Goal: Browse casually

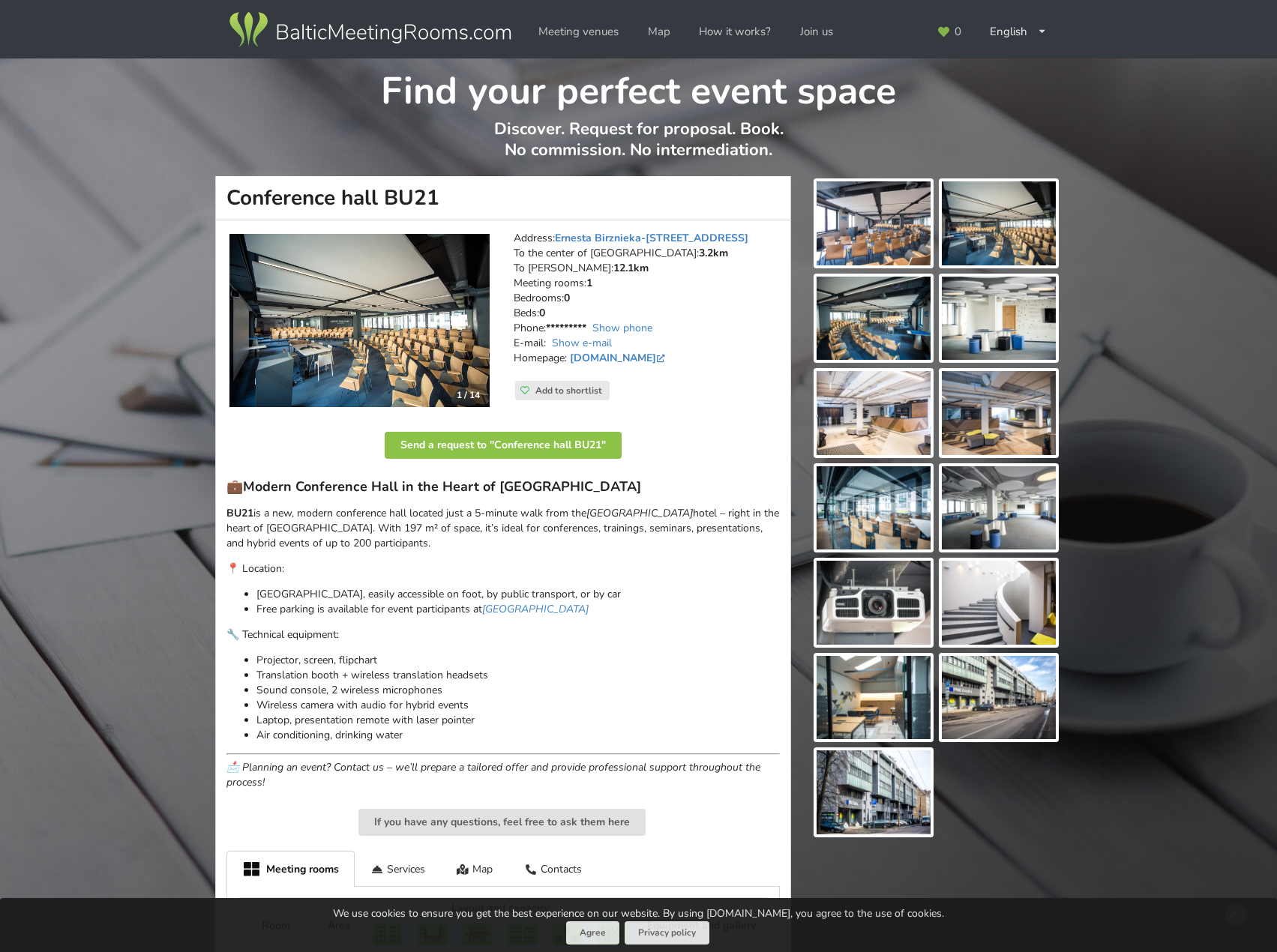
click at [356, 329] on img at bounding box center [359, 320] width 260 height 174
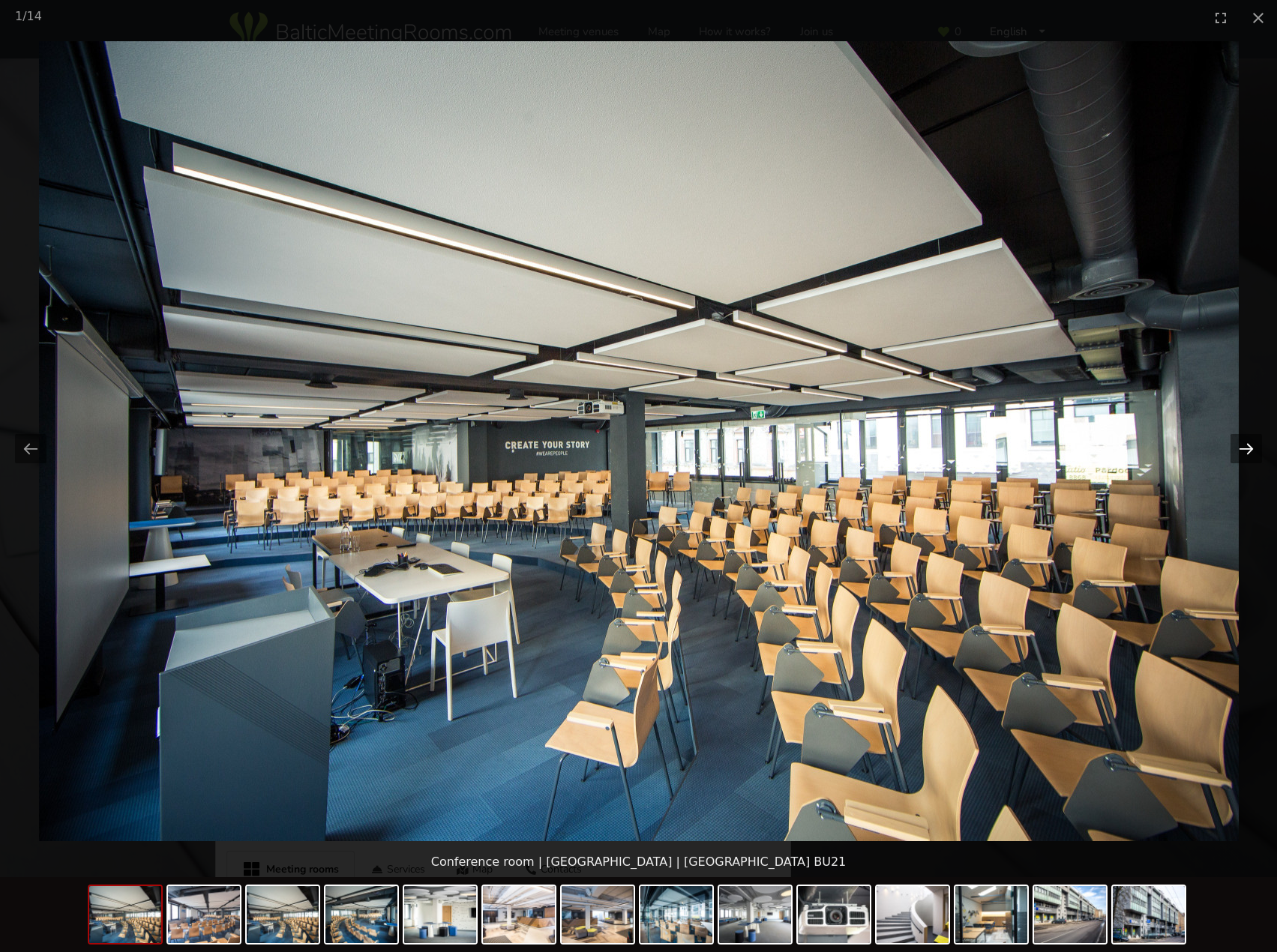
click at [1249, 449] on button "Next slide" at bounding box center [1246, 449] width 32 height 29
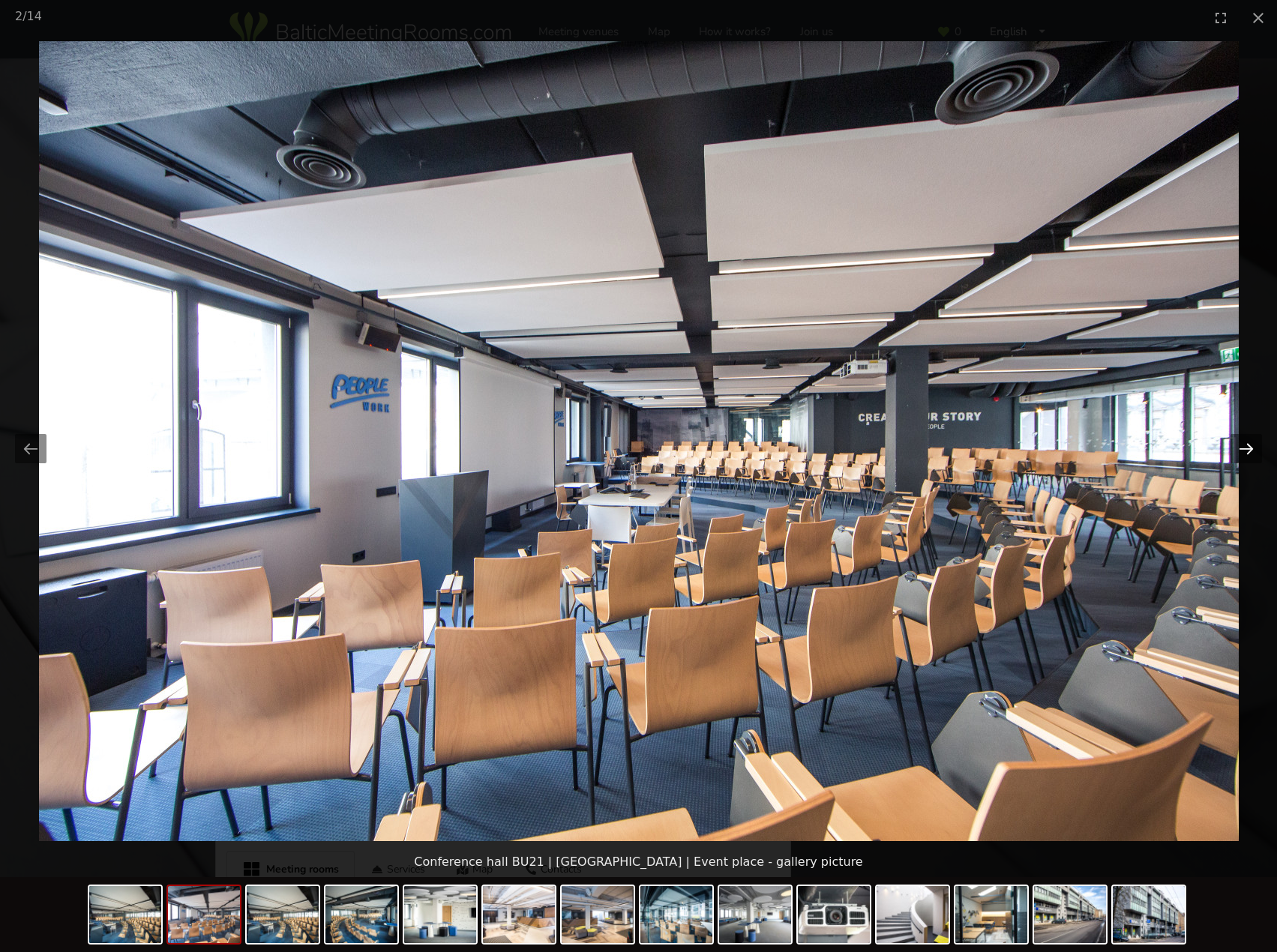
click at [1249, 448] on button "Next slide" at bounding box center [1246, 449] width 32 height 29
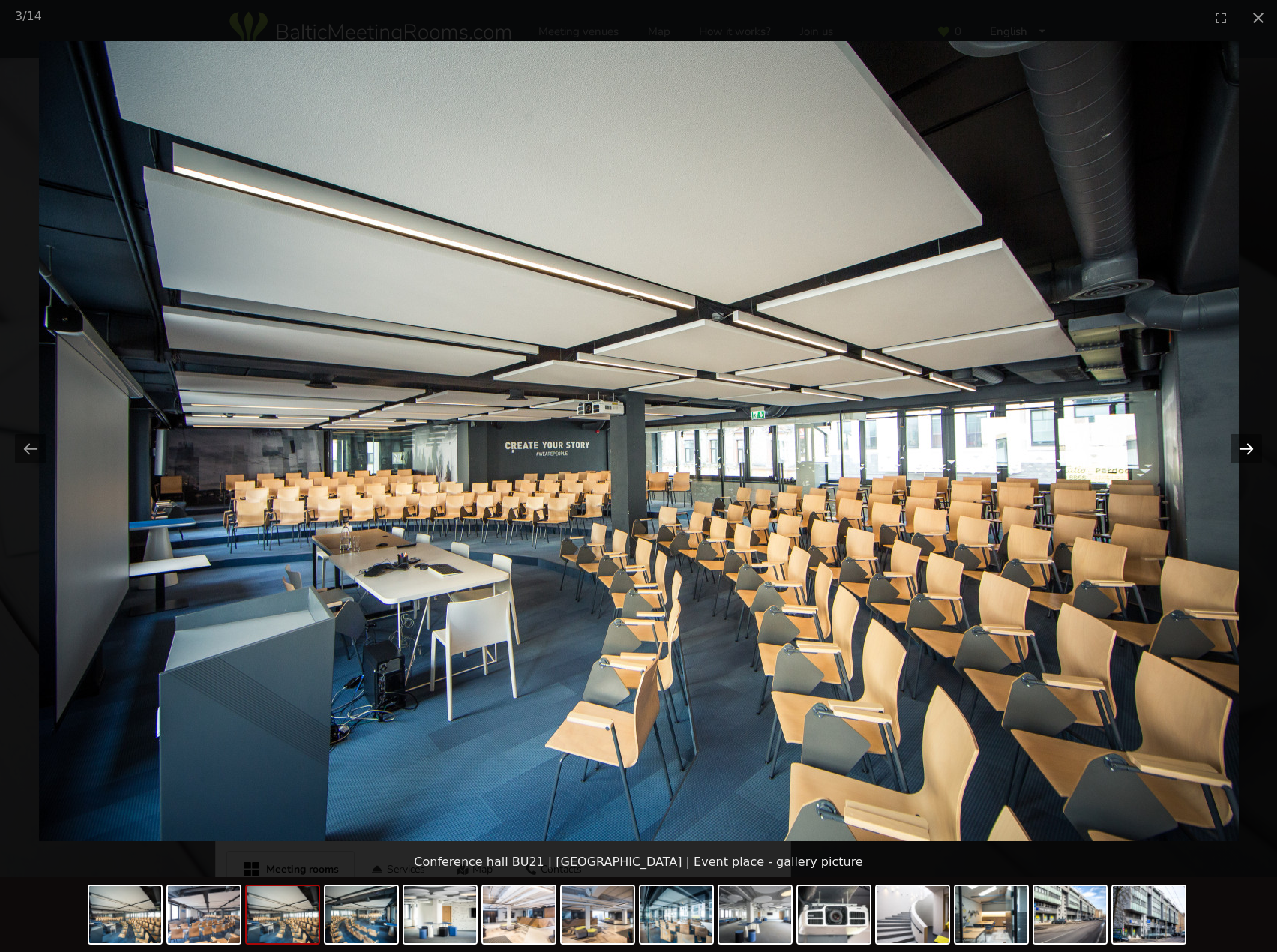
click at [1249, 448] on button "Next slide" at bounding box center [1246, 449] width 32 height 29
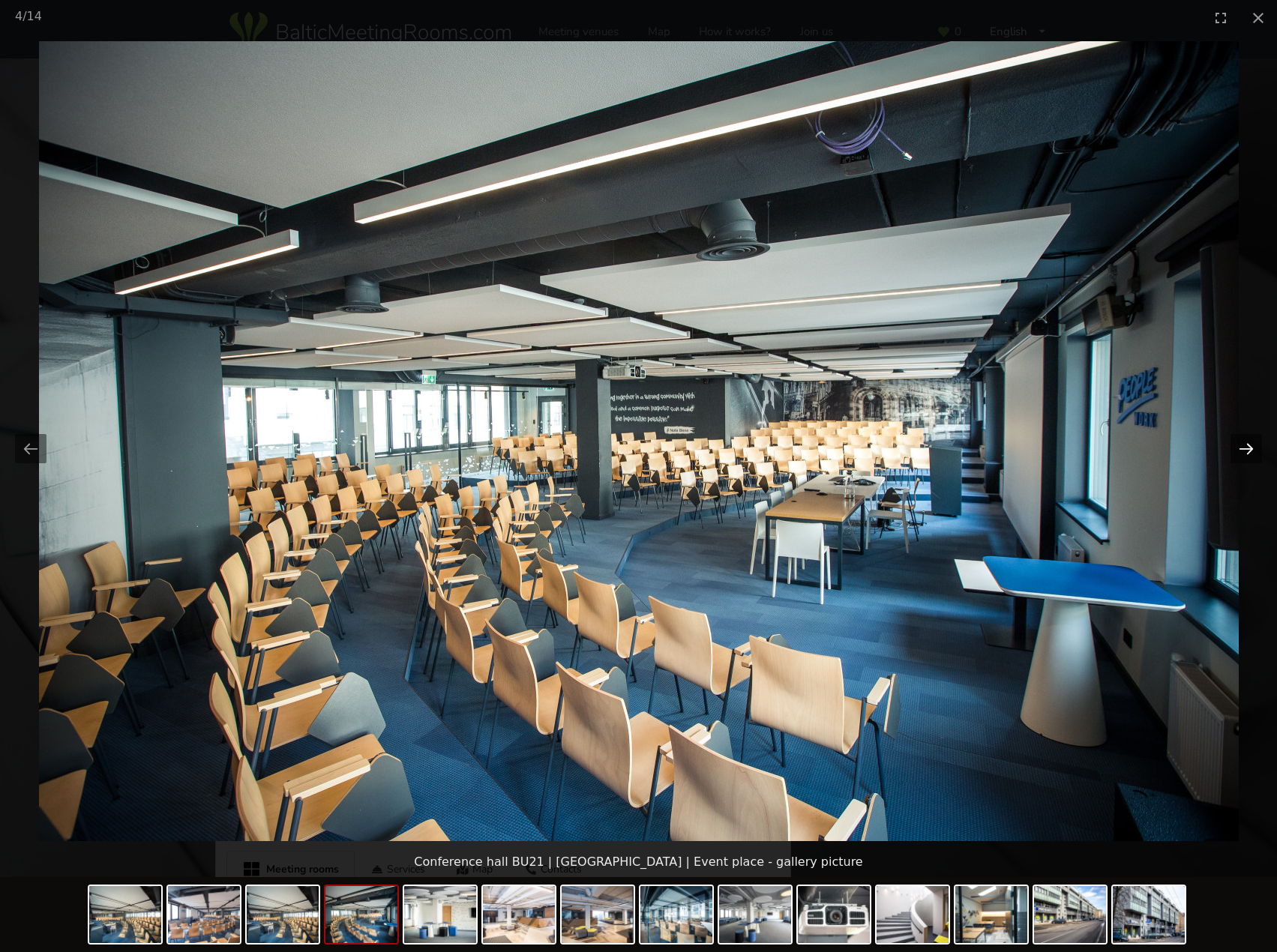
click at [1249, 448] on button "Next slide" at bounding box center [1246, 449] width 32 height 29
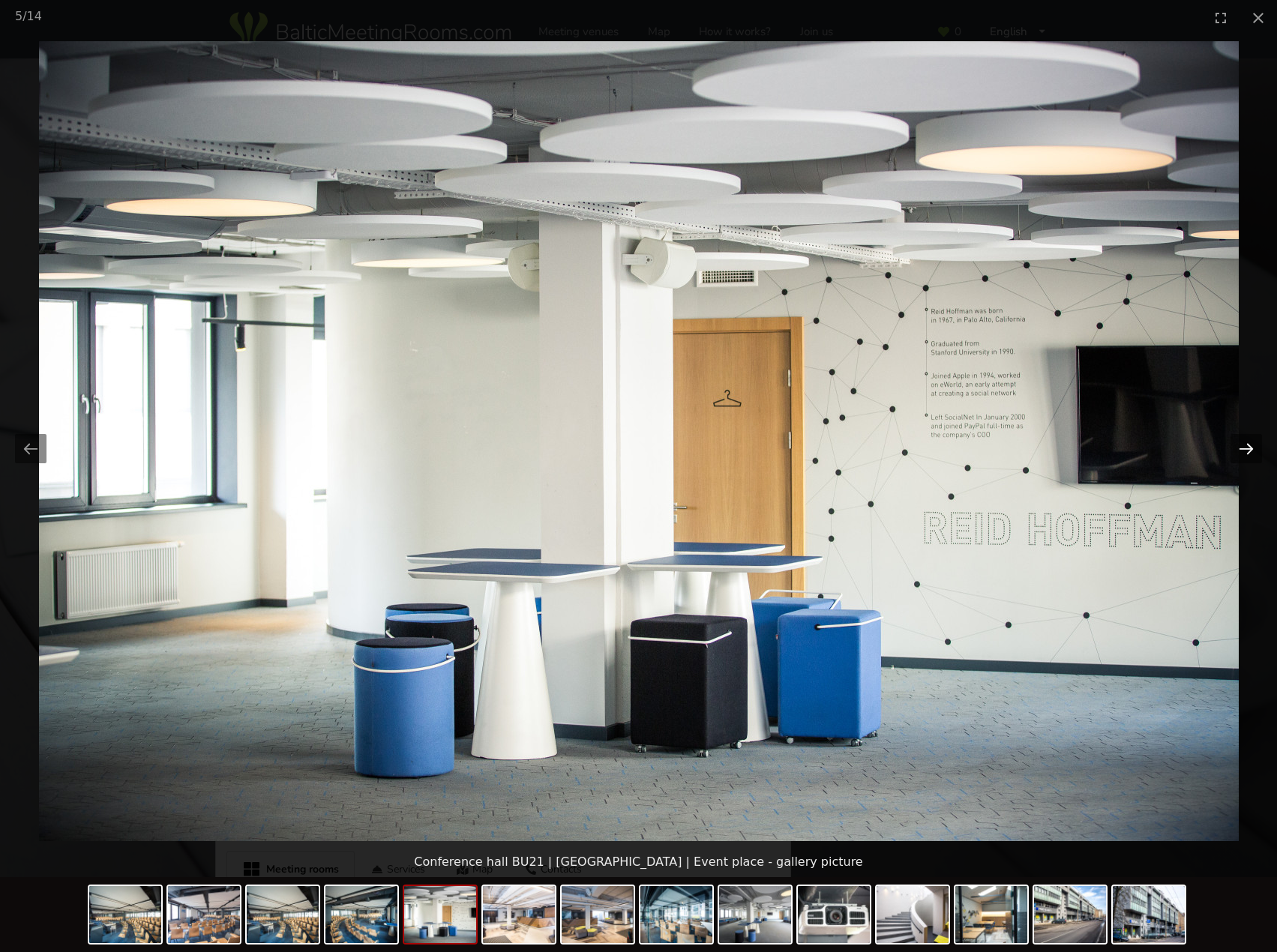
click at [1249, 448] on button "Next slide" at bounding box center [1246, 449] width 32 height 29
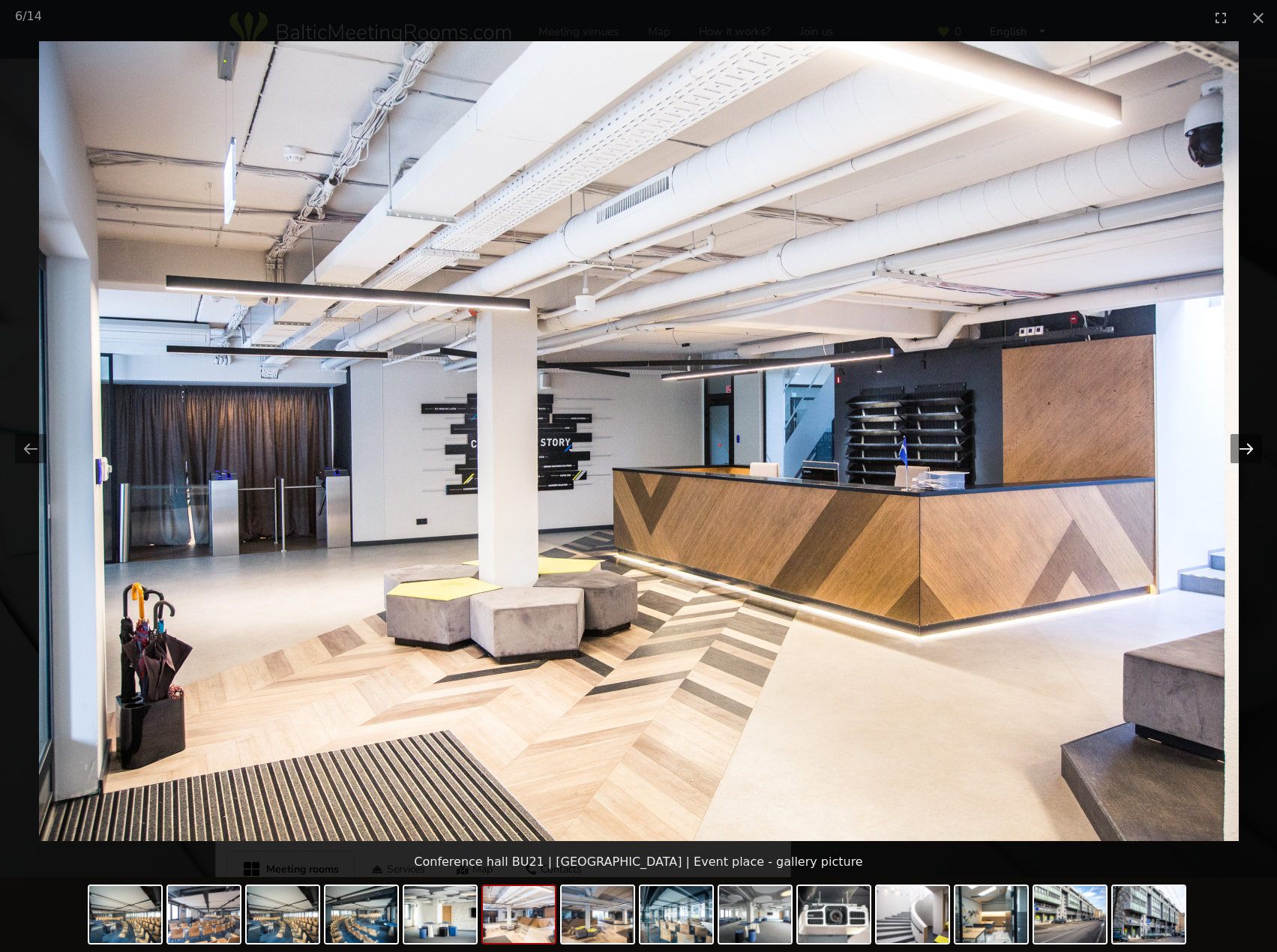
click at [1249, 448] on button "Next slide" at bounding box center [1246, 449] width 32 height 29
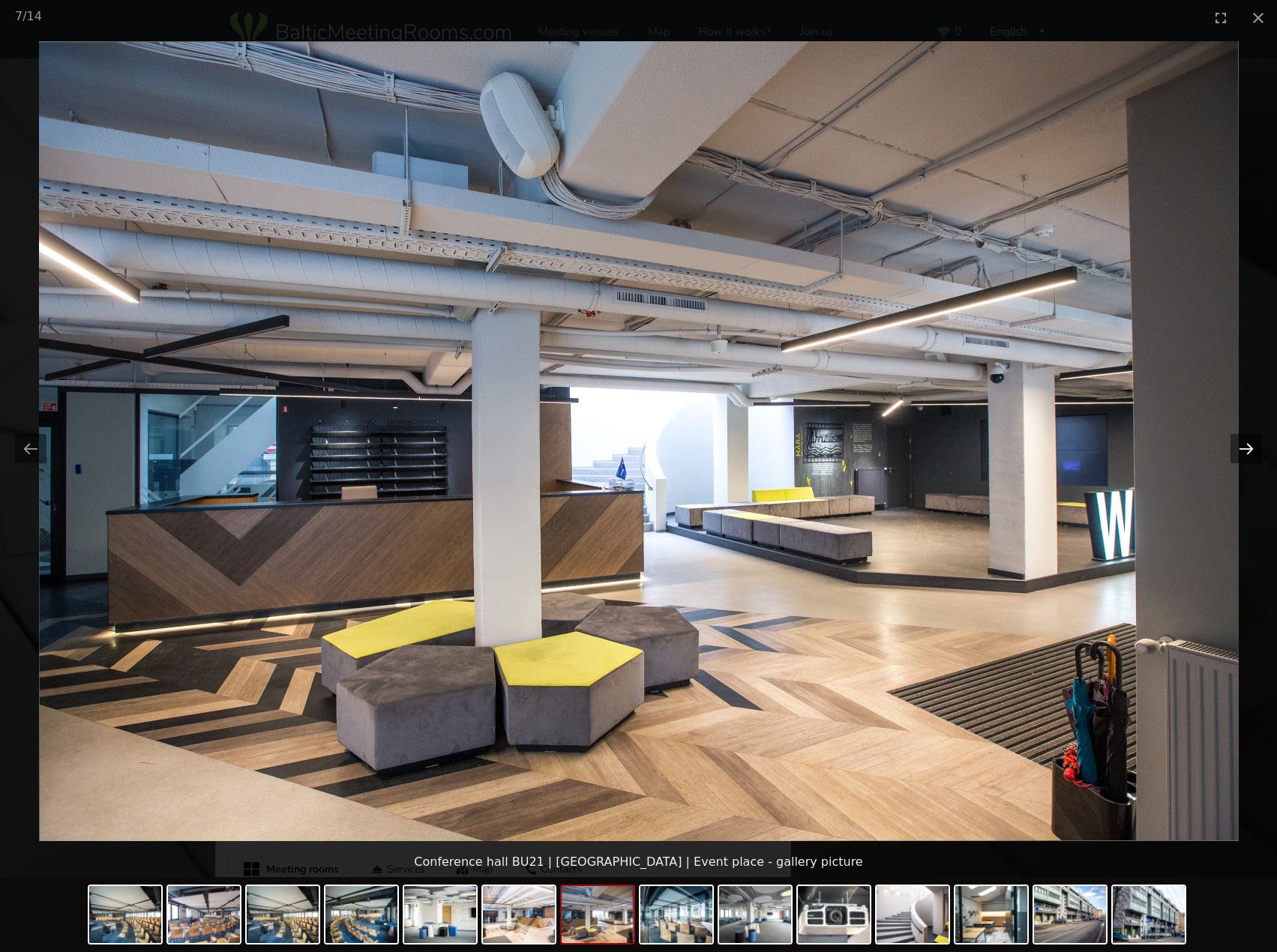
click at [1249, 448] on button "Next slide" at bounding box center [1246, 449] width 32 height 29
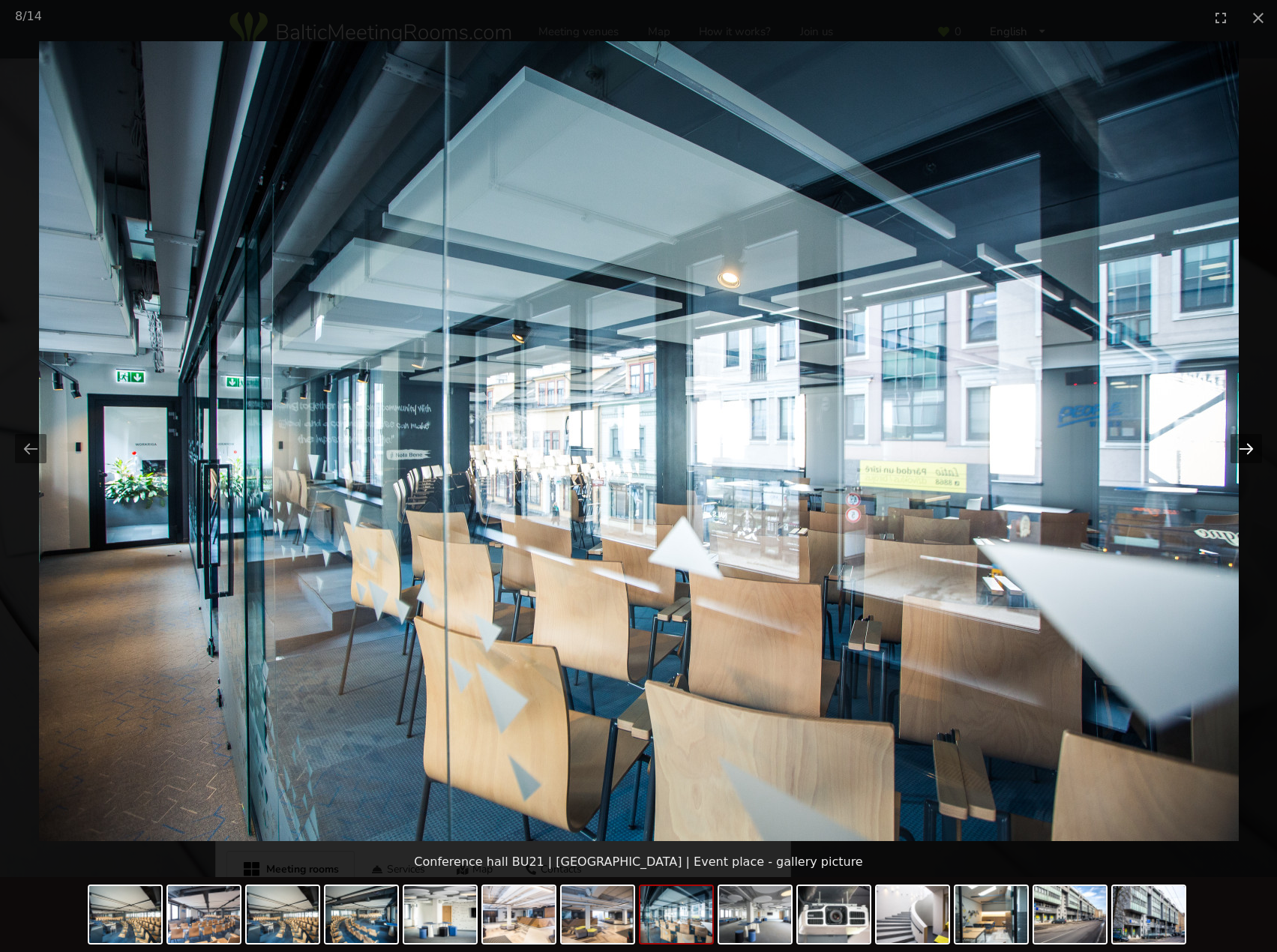
click at [1249, 448] on button "Next slide" at bounding box center [1246, 449] width 32 height 29
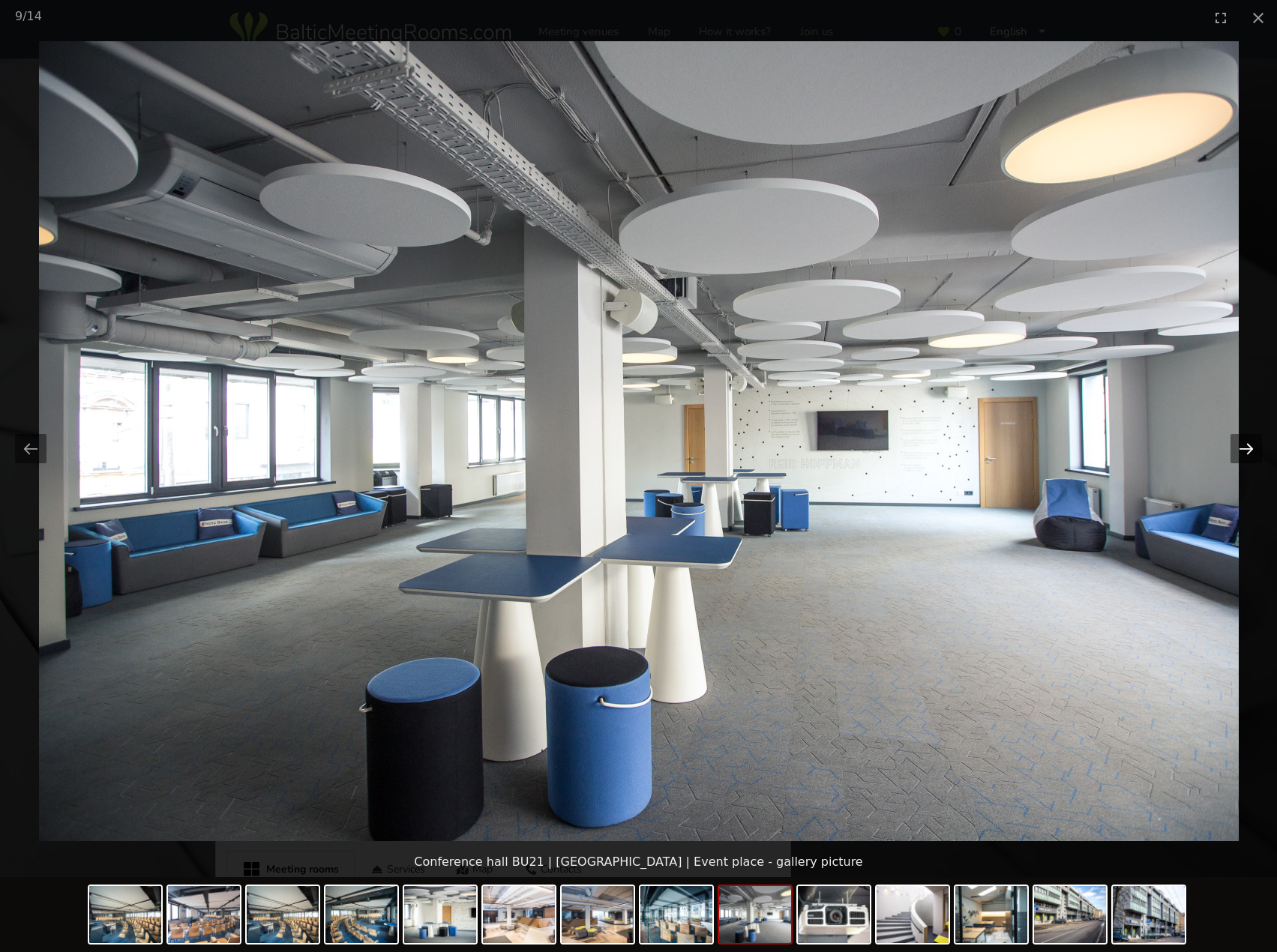
click at [1249, 448] on button "Next slide" at bounding box center [1246, 449] width 32 height 29
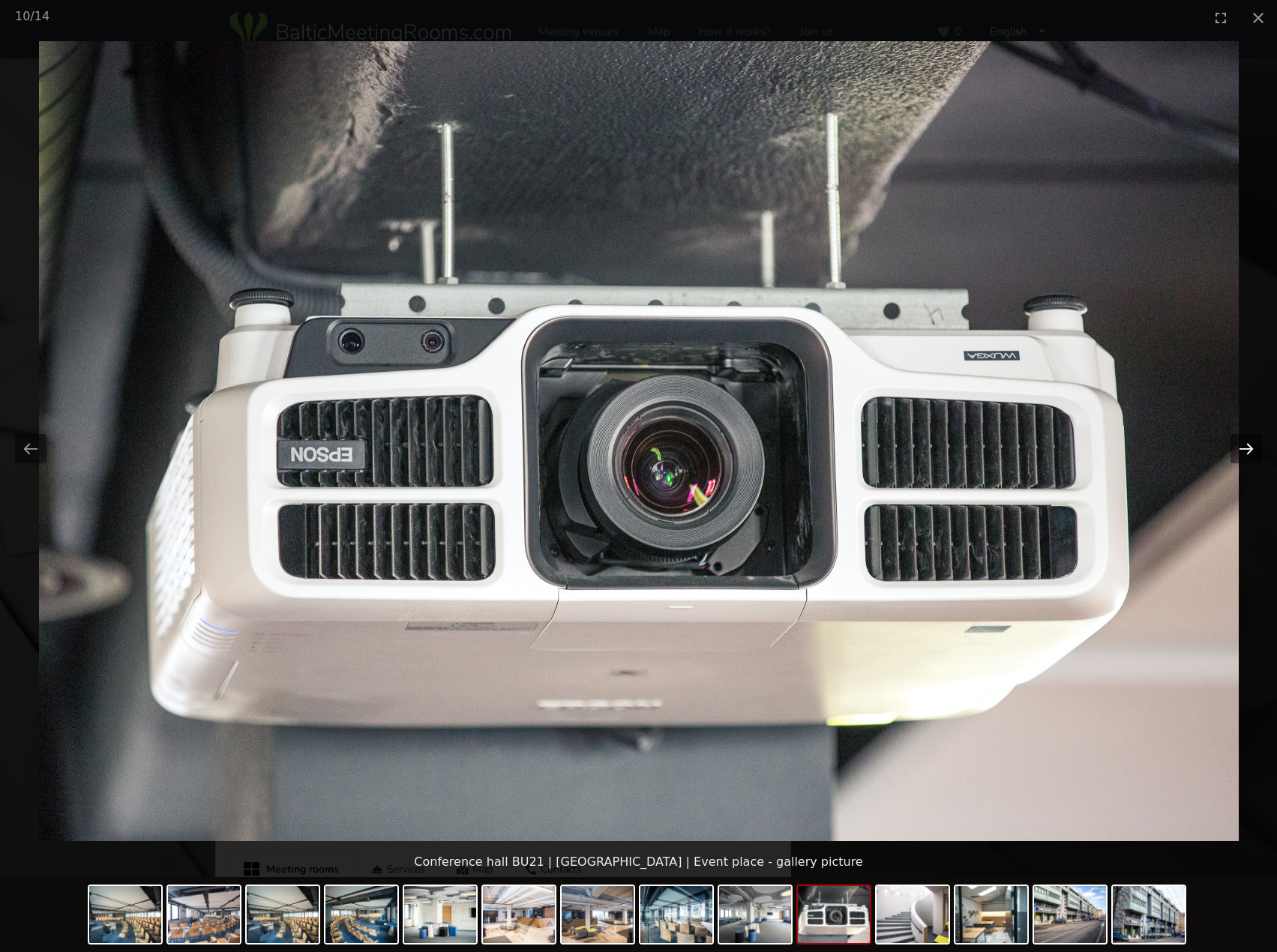
click at [1249, 448] on button "Next slide" at bounding box center [1246, 449] width 32 height 29
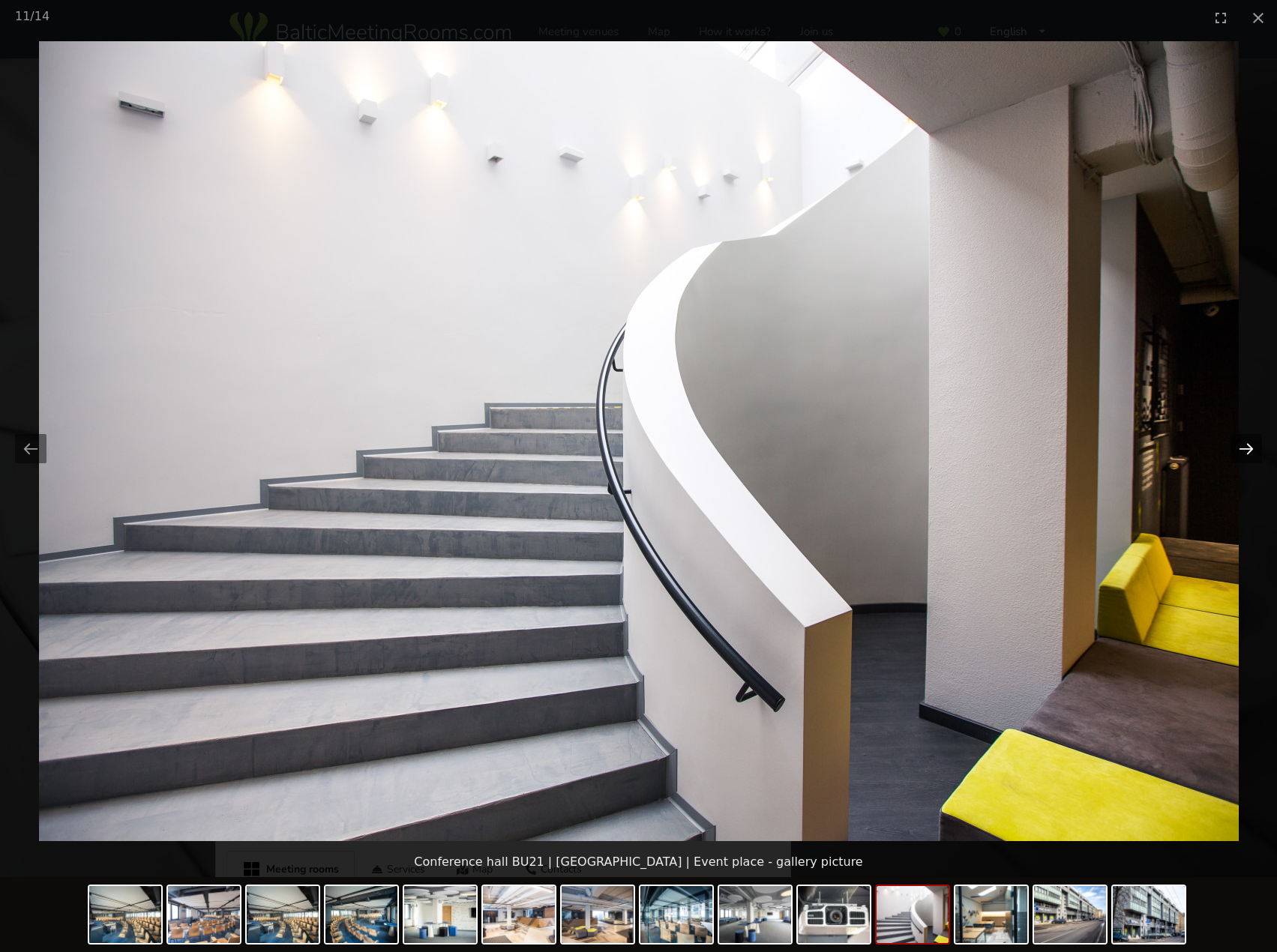
click at [1249, 448] on button "Next slide" at bounding box center [1246, 449] width 32 height 29
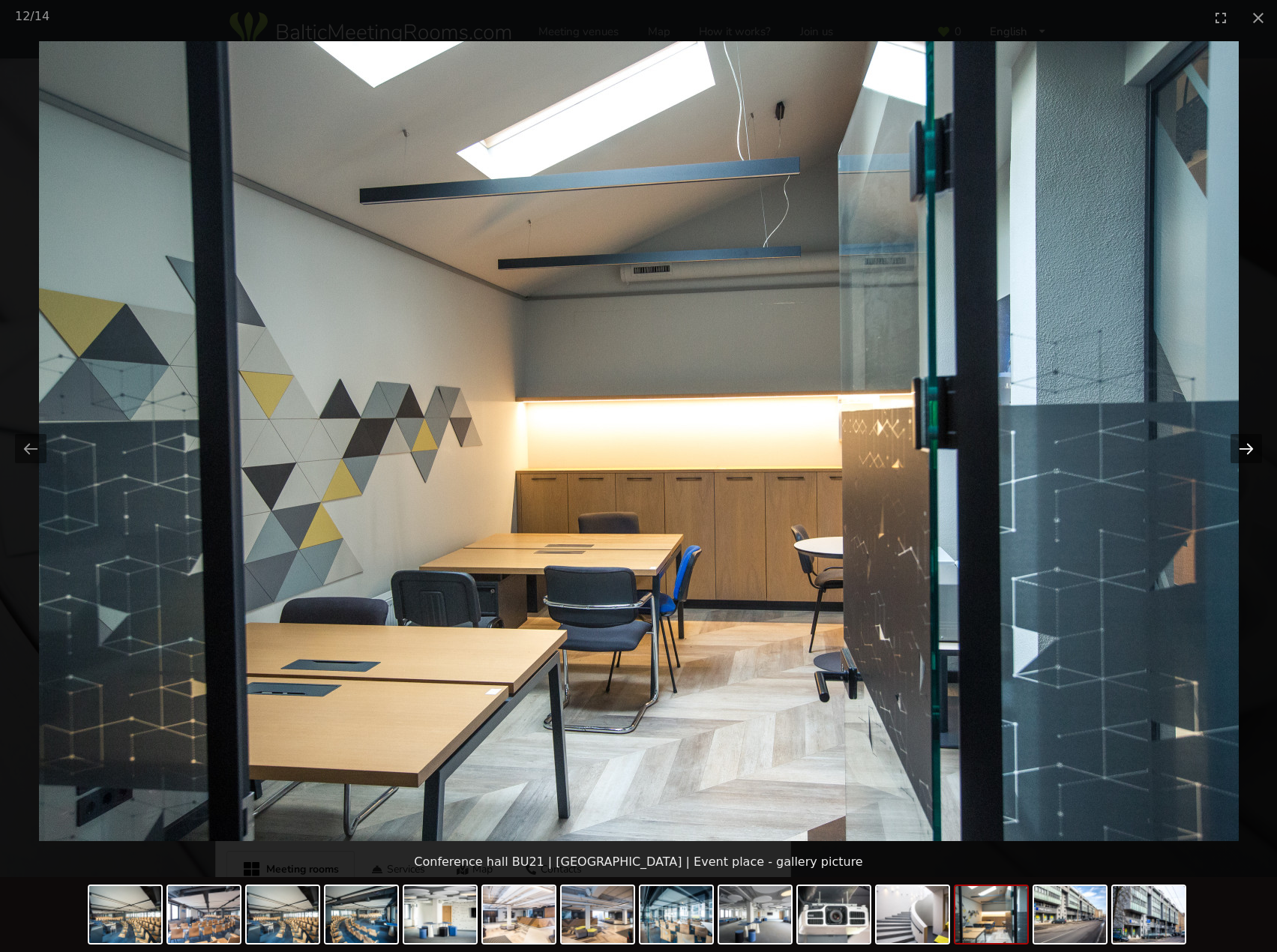
click at [1249, 448] on button "Next slide" at bounding box center [1246, 449] width 32 height 29
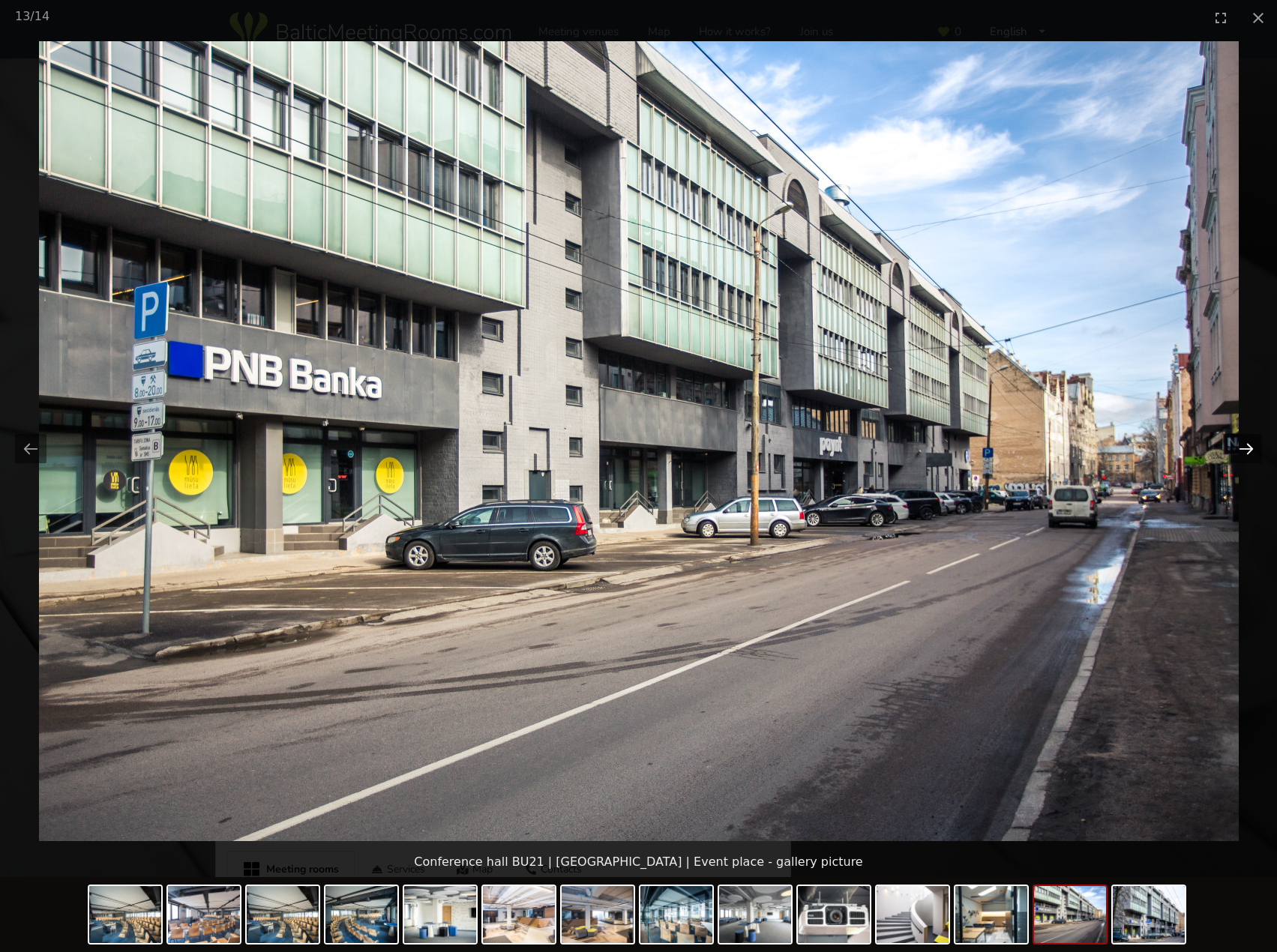
click at [1249, 448] on button "Next slide" at bounding box center [1246, 449] width 32 height 29
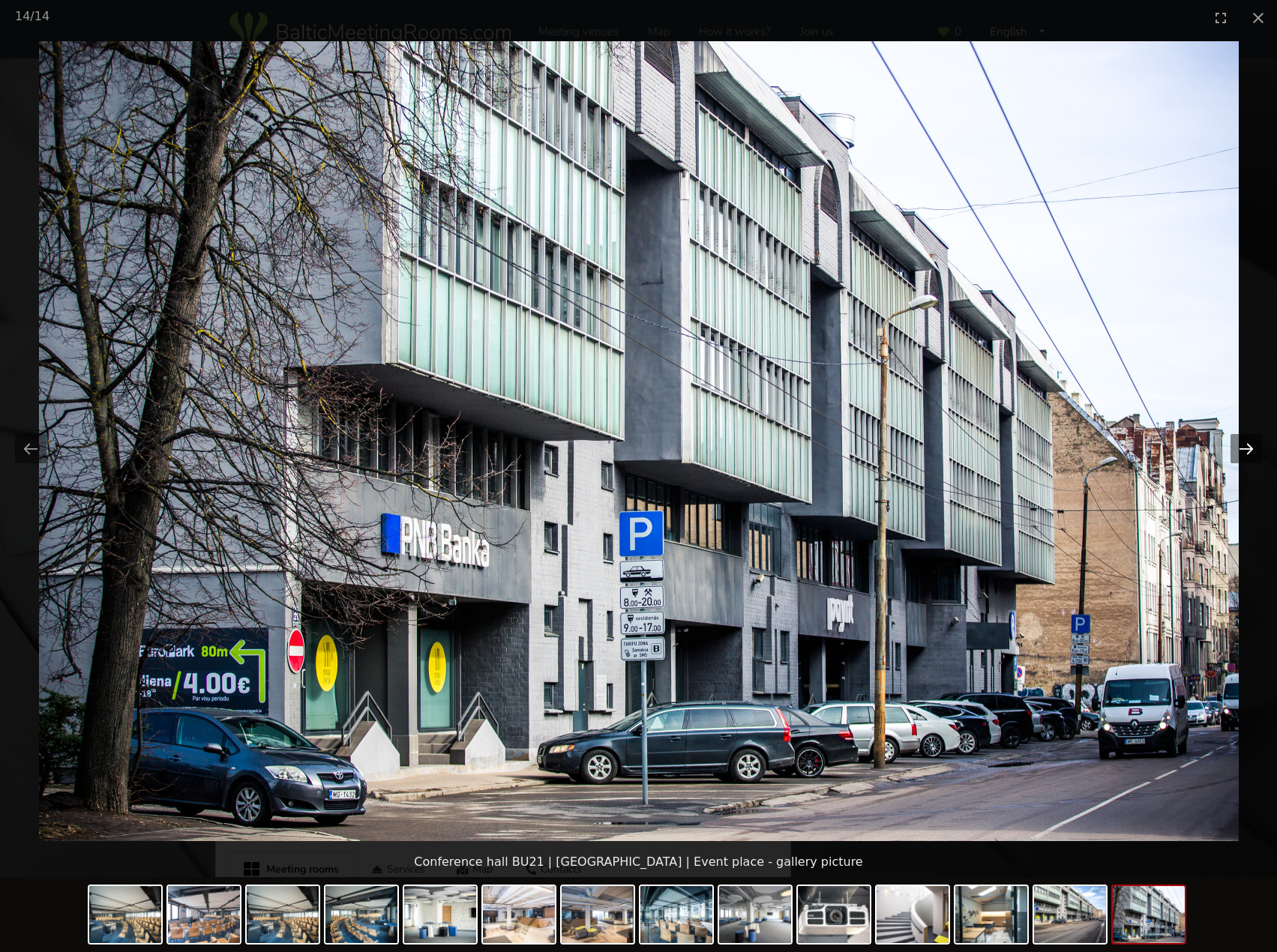
click at [1249, 448] on button "Next slide" at bounding box center [1246, 449] width 32 height 29
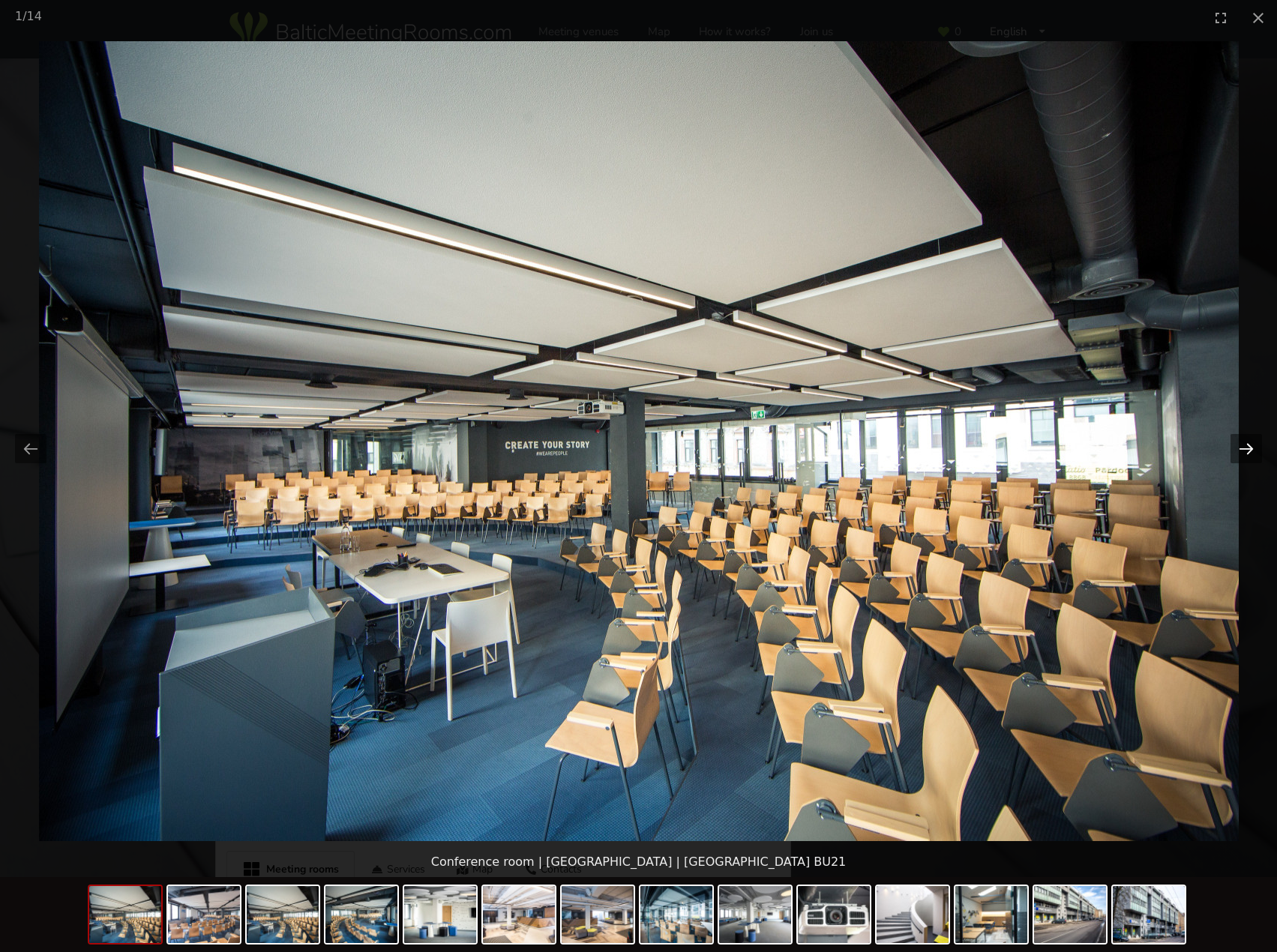
click at [1249, 448] on button "Next slide" at bounding box center [1246, 449] width 32 height 29
